Goal: Task Accomplishment & Management: Use online tool/utility

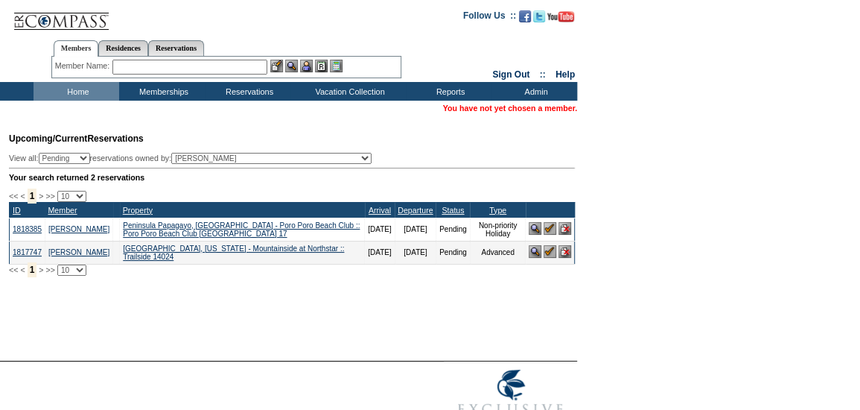
click at [247, 160] on select "(All) Abell, Courtney Accounting (MSM), Team Adams, Nicole (inactive) Admin, IT…" at bounding box center [271, 158] width 200 height 11
select select "17749"
click at [200, 154] on select "(All) Abell, Courtney Accounting (MSM), Team Adams, Nicole (inactive) Admin, IT…" at bounding box center [271, 158] width 200 height 11
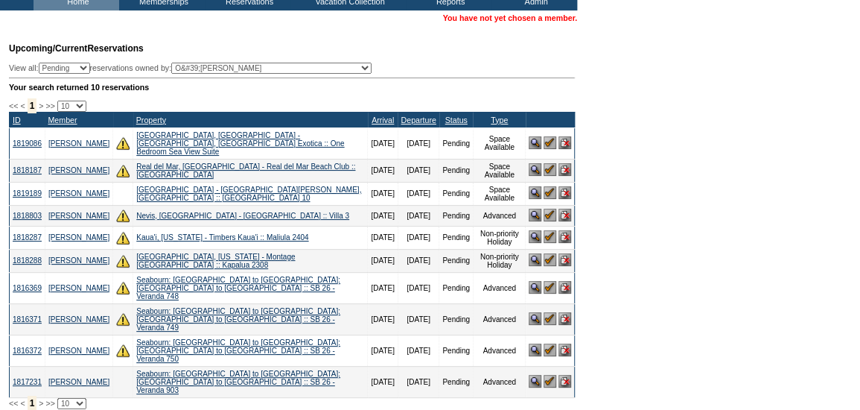
scroll to position [94, 0]
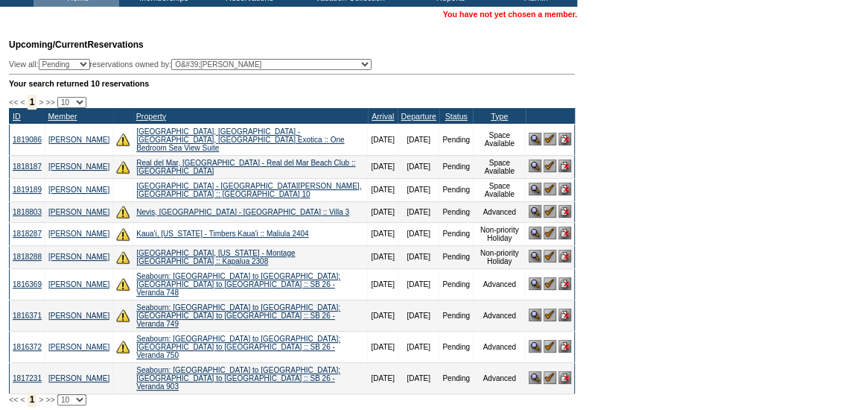
click at [547, 187] on img at bounding box center [550, 189] width 13 height 13
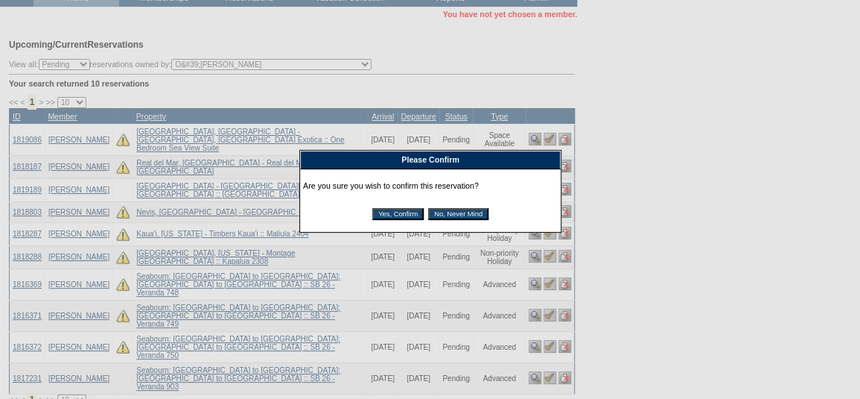
click at [399, 206] on div "Are you sure you wish to confirm this reservation? Yes, Confirm No, Never Mind" at bounding box center [430, 200] width 255 height 57
click at [401, 218] on input "Yes, Confirm" at bounding box center [398, 214] width 51 height 12
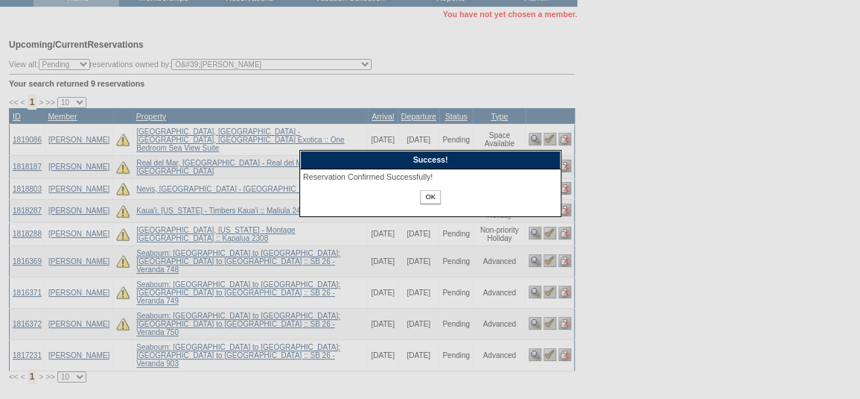
click at [432, 201] on input "OK" at bounding box center [430, 197] width 20 height 14
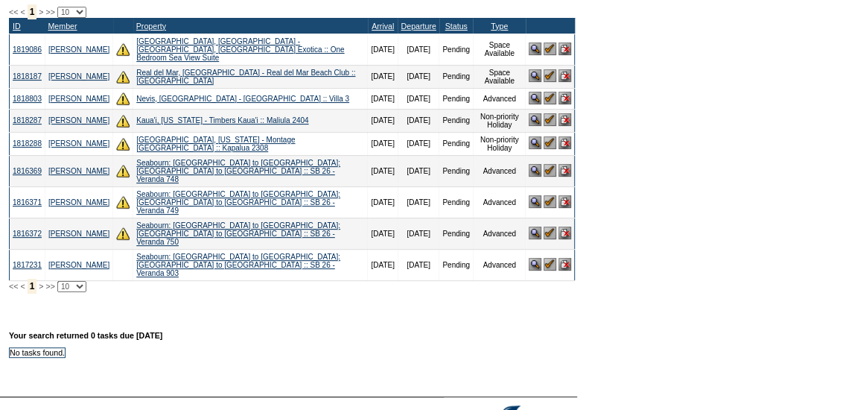
scroll to position [183, 0]
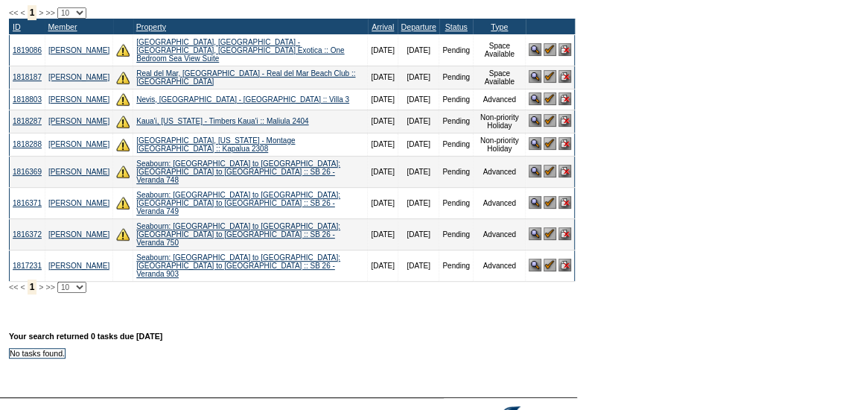
click at [550, 259] on img at bounding box center [550, 265] width 13 height 13
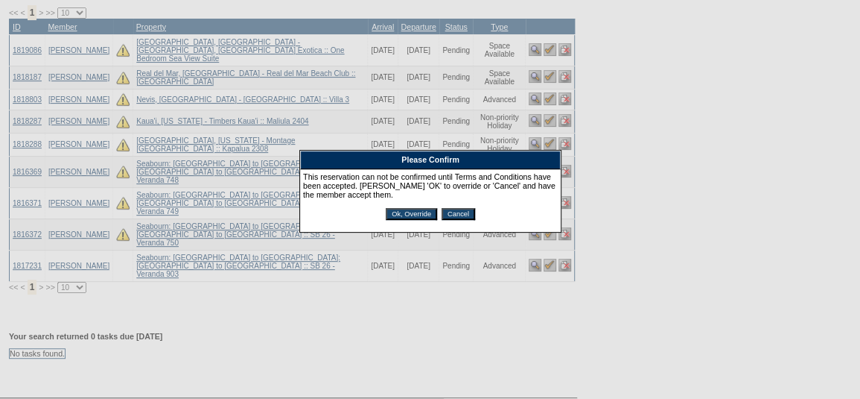
click at [407, 208] on div "This reservation can not be confirmed until Terms and Conditions have been acce…" at bounding box center [430, 200] width 255 height 57
click at [409, 215] on input "Ok, Override" at bounding box center [411, 214] width 51 height 12
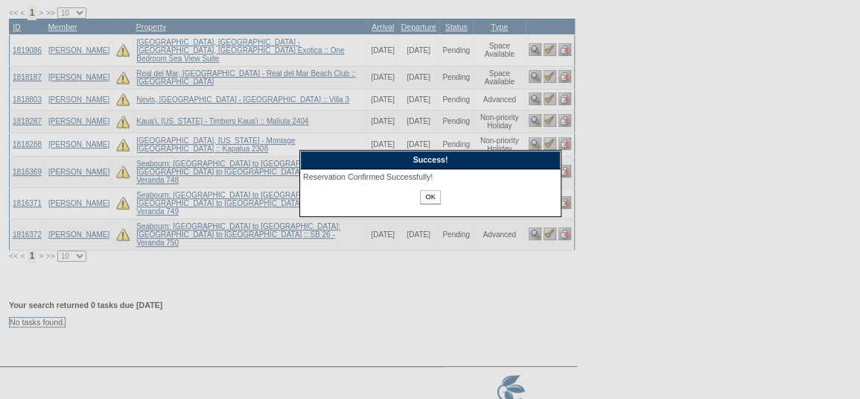
click at [434, 197] on input "OK" at bounding box center [430, 197] width 20 height 14
